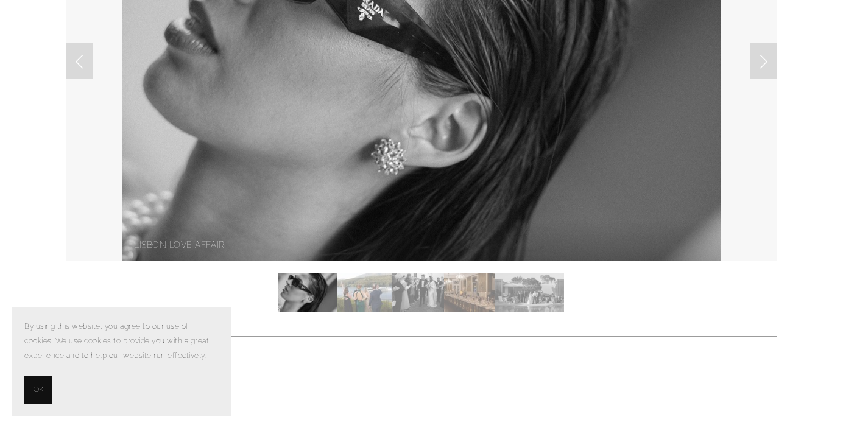
scroll to position [275, 0]
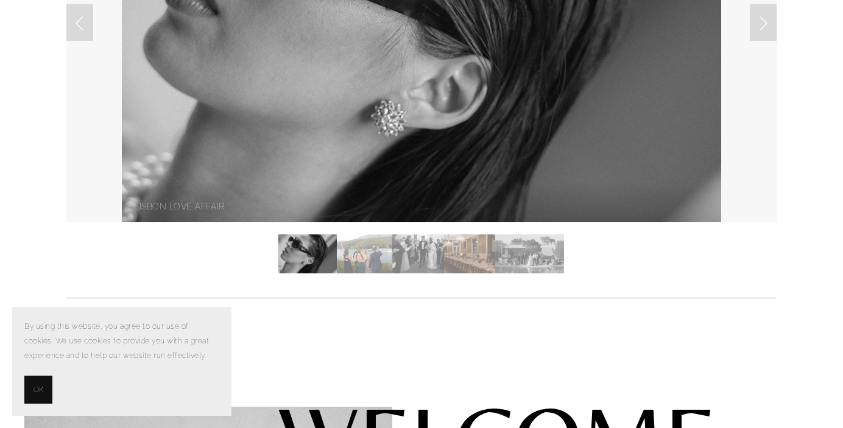
click at [367, 260] on img "Slide 2" at bounding box center [364, 254] width 55 height 39
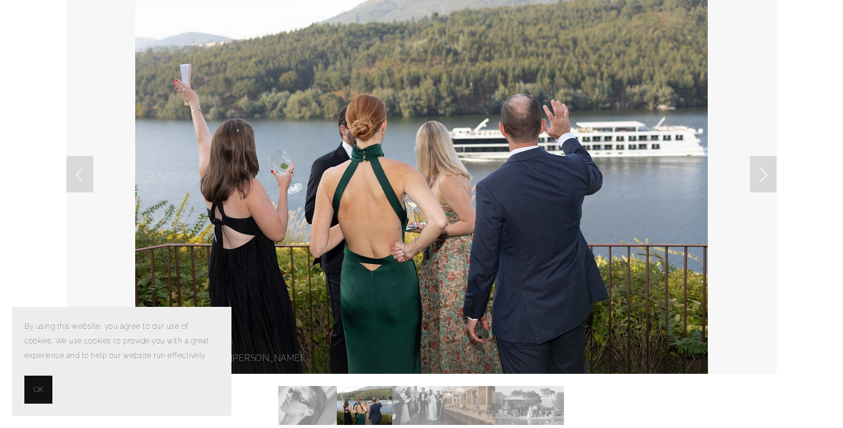
scroll to position [126, 0]
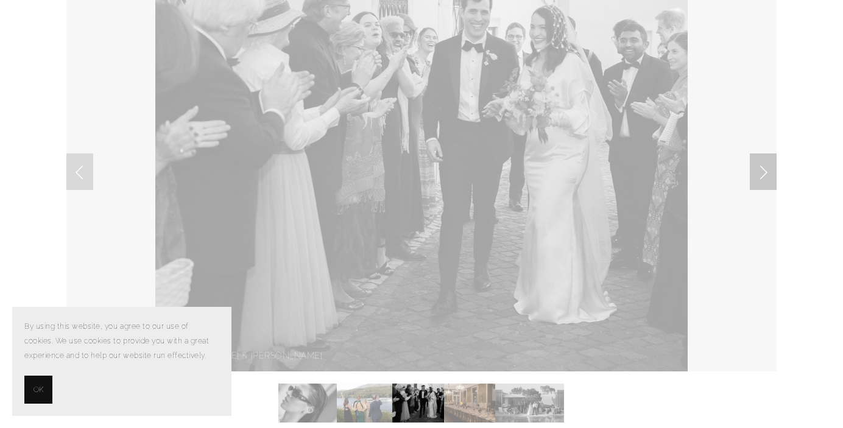
click at [768, 169] on link "Next Slide" at bounding box center [763, 172] width 27 height 37
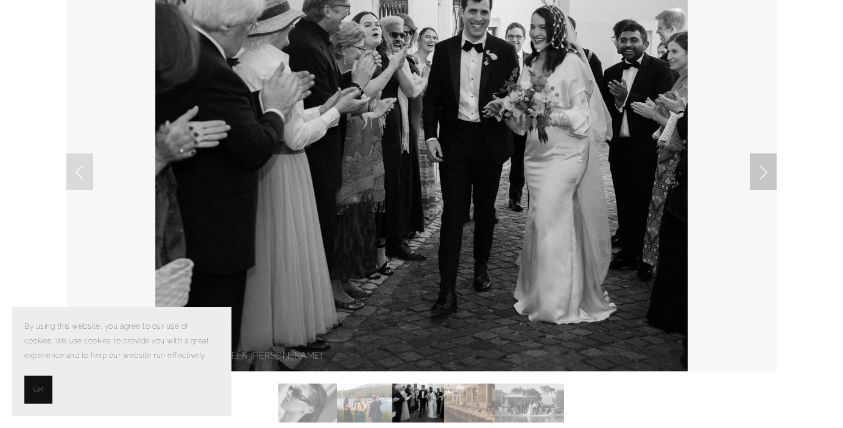
click at [762, 177] on link "Next Slide" at bounding box center [763, 172] width 27 height 37
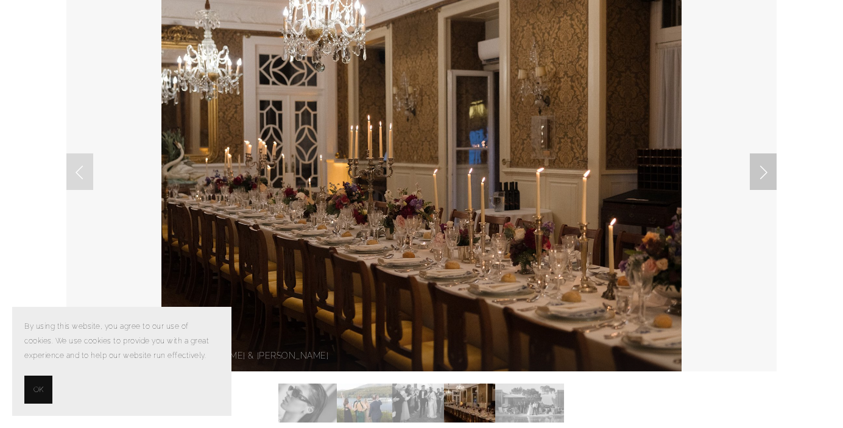
click at [762, 177] on link "Next Slide" at bounding box center [763, 172] width 27 height 37
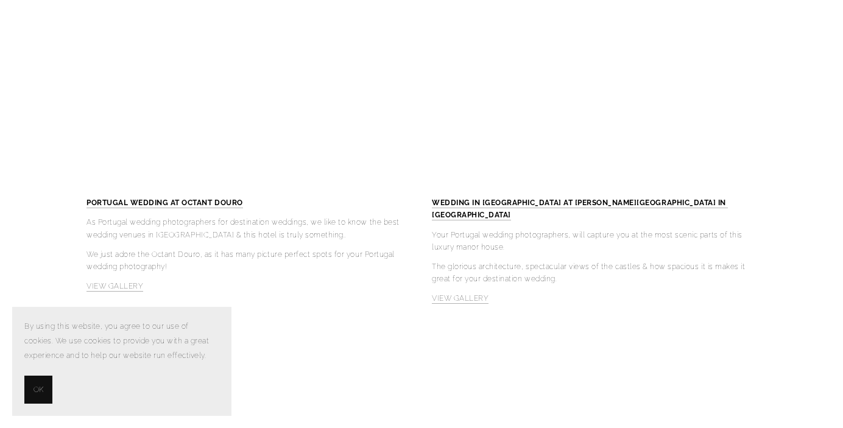
scroll to position [3800, 0]
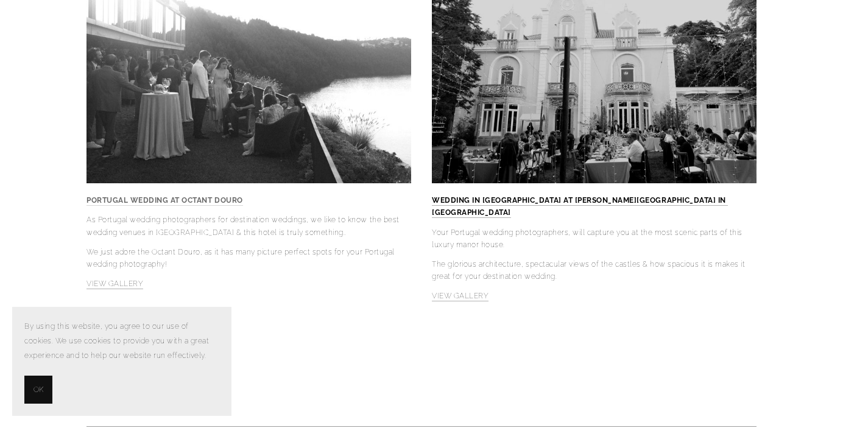
click at [210, 196] on strong "PORTUGAL WEDDING AT OCTANT DOURO" at bounding box center [165, 200] width 157 height 9
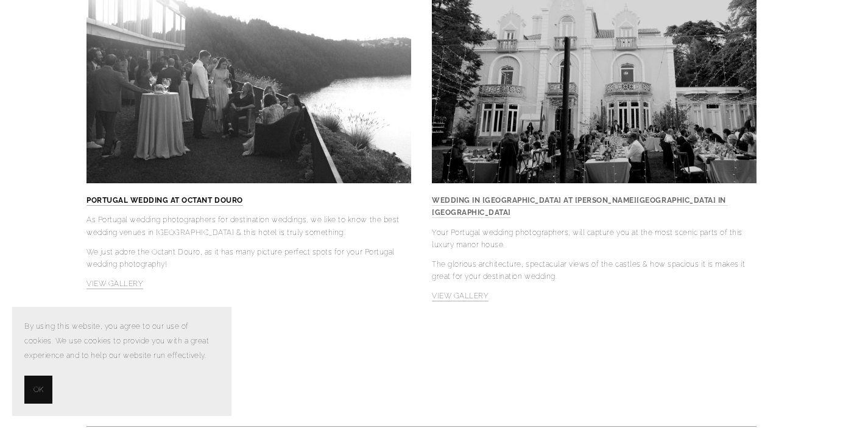
click at [535, 196] on strong "WEDDING IN PORTUGAL AT CAMELIA GARDENS IN SINTRA" at bounding box center [580, 206] width 296 height 21
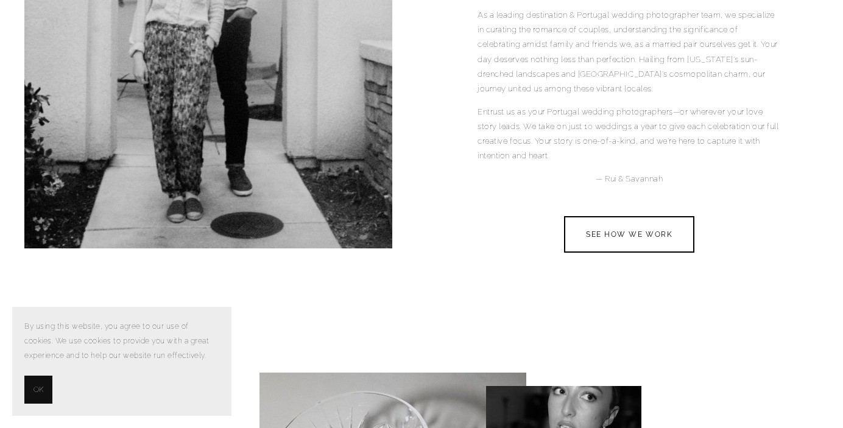
scroll to position [976, 0]
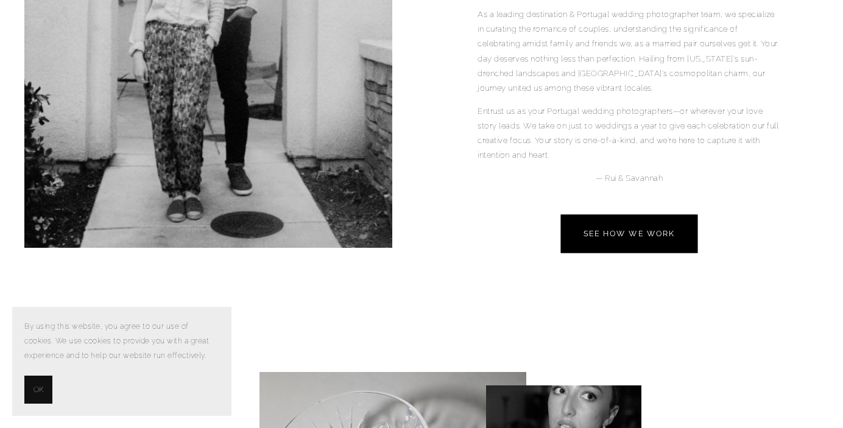
click at [639, 217] on link "SEE HOW WE WORK" at bounding box center [629, 234] width 137 height 38
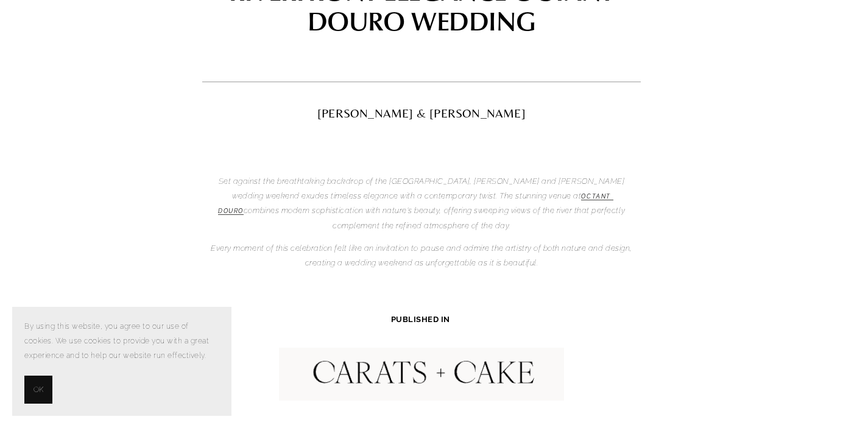
scroll to position [160, 0]
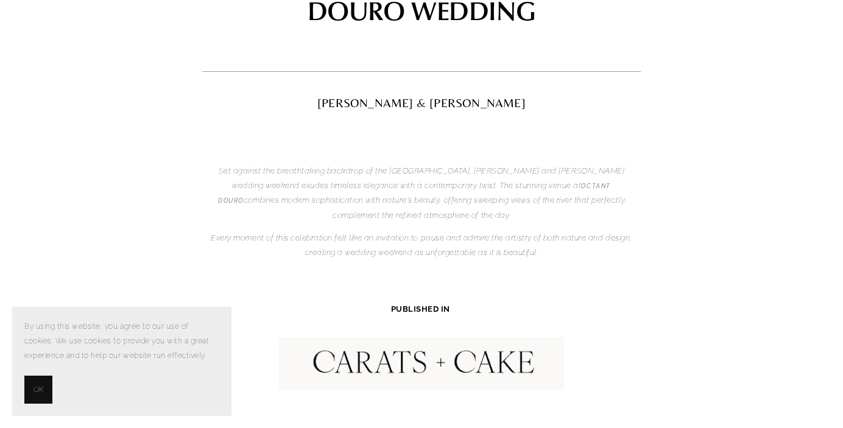
click at [475, 188] on em "Octant Douro" at bounding box center [415, 193] width 395 height 21
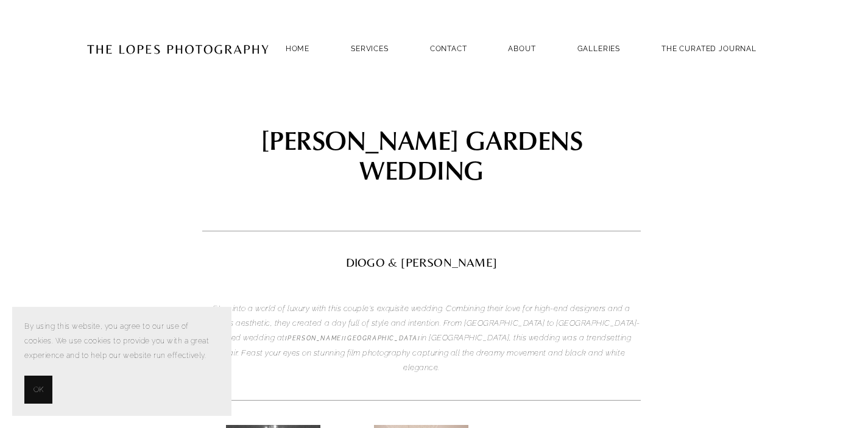
click at [285, 335] on em "[PERSON_NAME][GEOGRAPHIC_DATA]" at bounding box center [353, 338] width 136 height 7
